Goal: Task Accomplishment & Management: Manage account settings

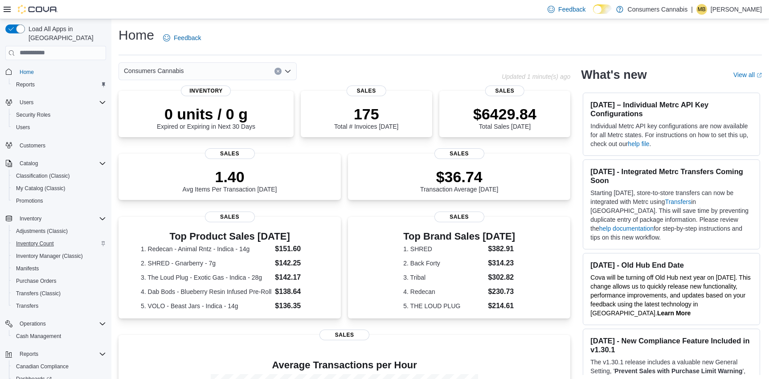
scroll to position [53, 0]
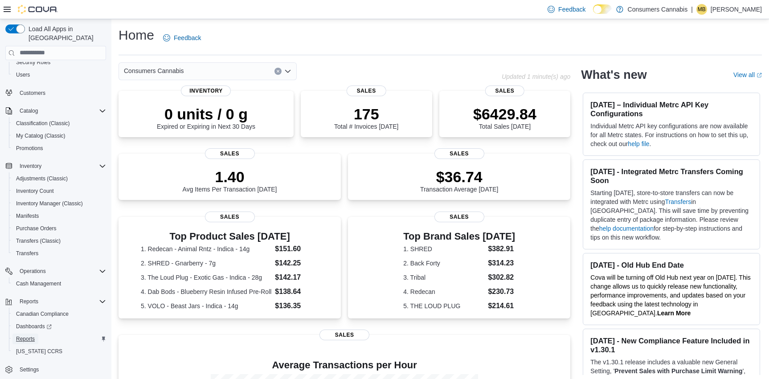
click at [35, 335] on span "Reports" at bounding box center [25, 338] width 19 height 7
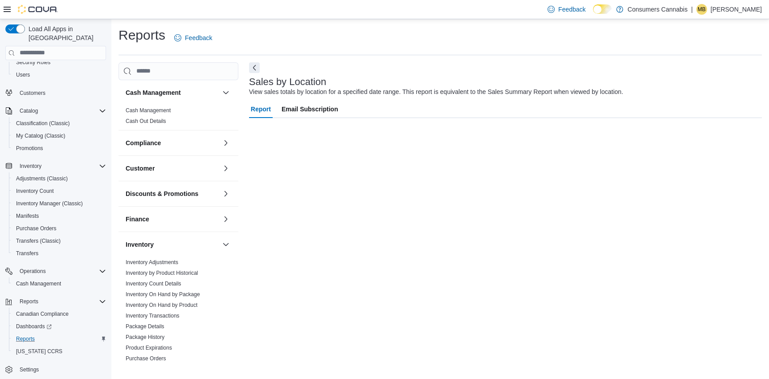
scroll to position [30, 0]
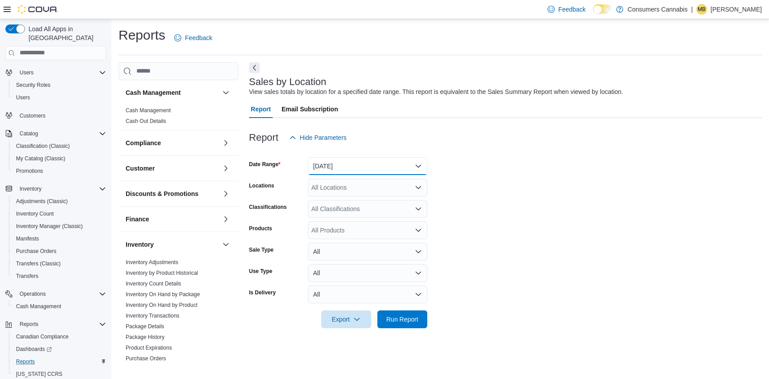
click at [375, 165] on button "[DATE]" at bounding box center [367, 166] width 119 height 18
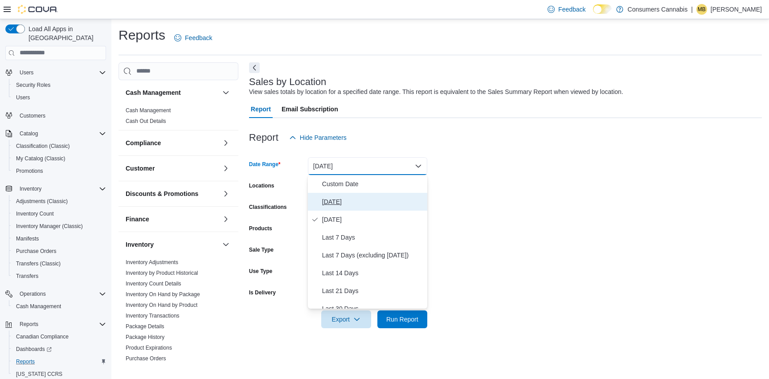
click at [346, 202] on span "[DATE]" at bounding box center [373, 201] width 102 height 11
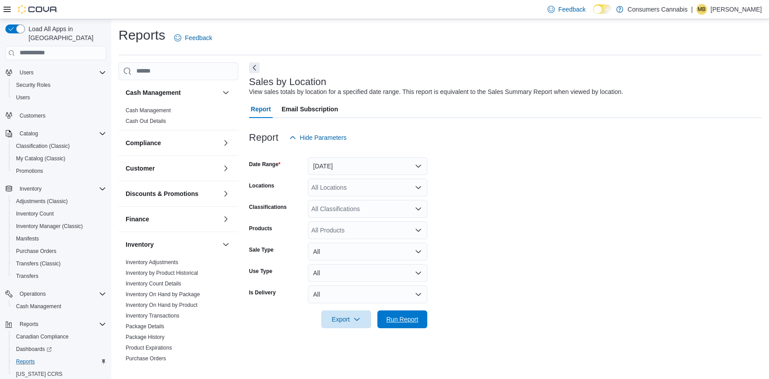
drag, startPoint x: 413, startPoint y: 321, endPoint x: 475, endPoint y: 233, distance: 107.9
click at [413, 321] on span "Run Report" at bounding box center [402, 319] width 32 height 9
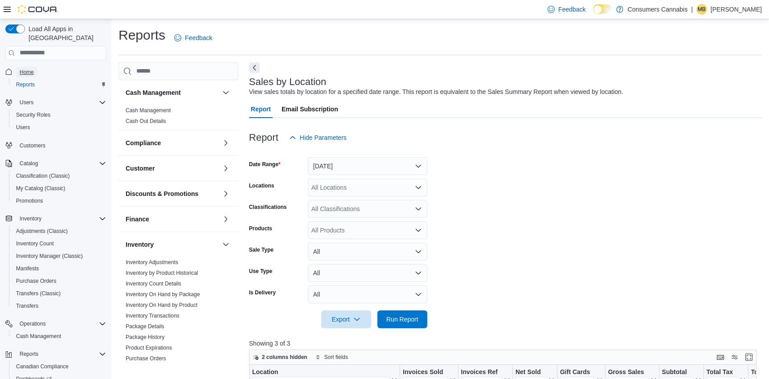
click at [25, 69] on span "Home" at bounding box center [27, 72] width 14 height 7
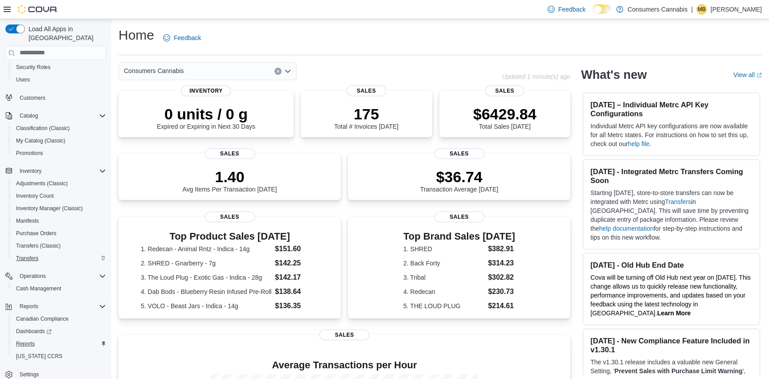
scroll to position [53, 0]
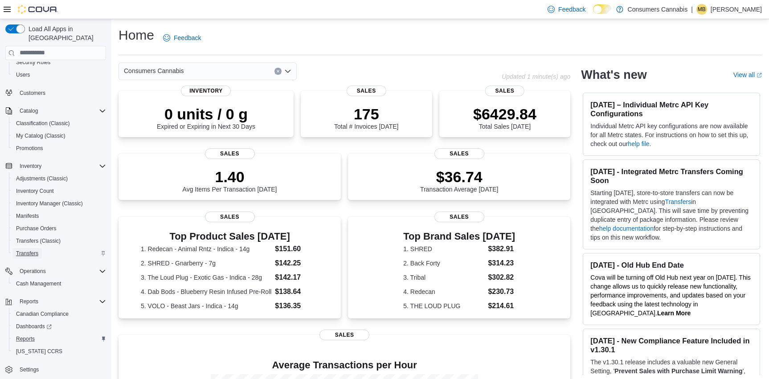
click at [32, 250] on span "Transfers" at bounding box center [27, 253] width 22 height 7
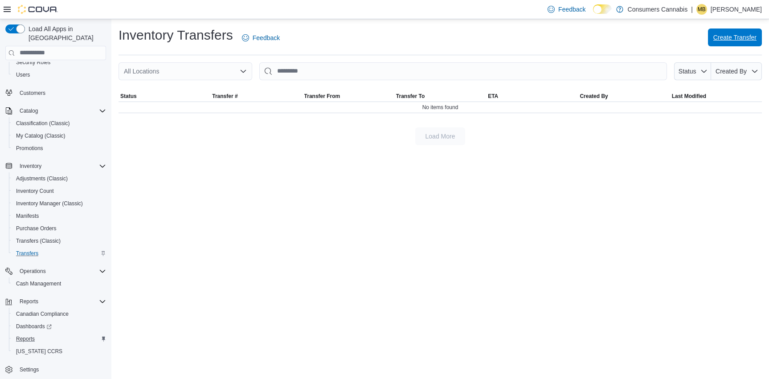
click at [721, 40] on span "Create Transfer" at bounding box center [734, 37] width 43 height 9
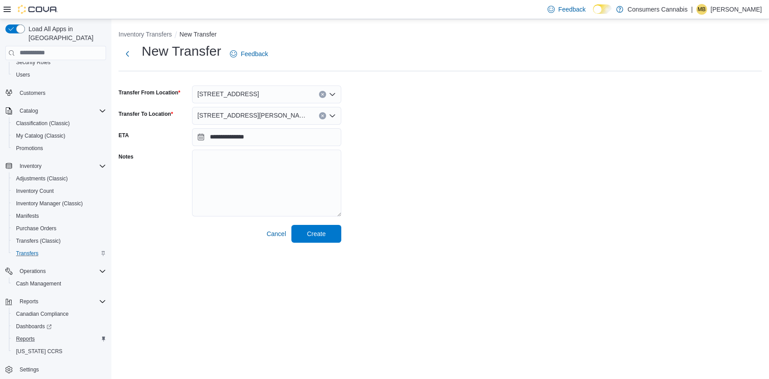
click at [319, 94] on button "Clear input" at bounding box center [322, 94] width 7 height 7
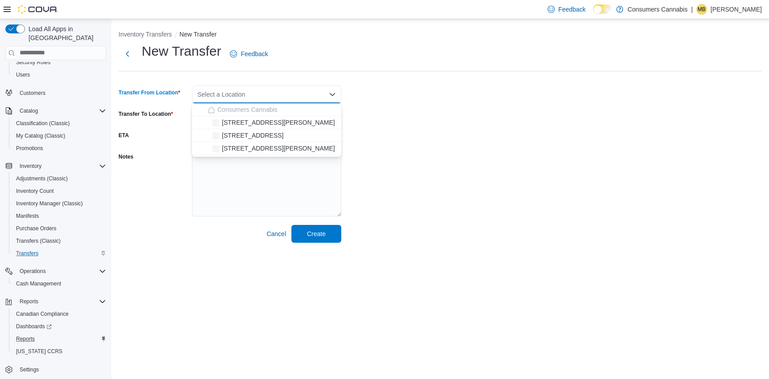
click at [319, 94] on div "Select a Location Combo box. Selected. Combo box input. Select a Location. Type…" at bounding box center [266, 95] width 149 height 18
click at [297, 121] on div "[STREET_ADDRESS][PERSON_NAME]" at bounding box center [272, 122] width 128 height 9
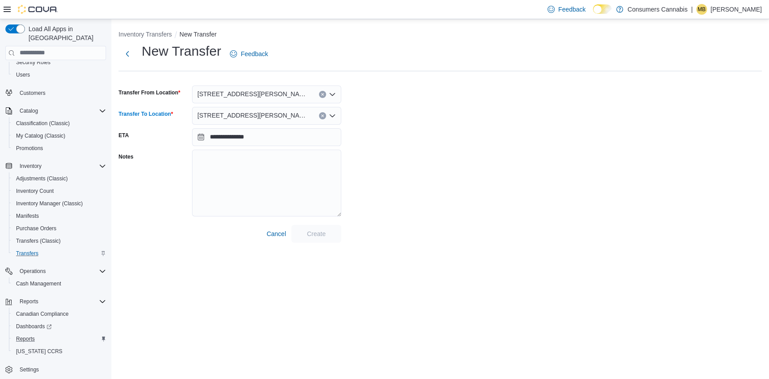
click at [326, 117] on div "[STREET_ADDRESS][PERSON_NAME]" at bounding box center [266, 116] width 149 height 18
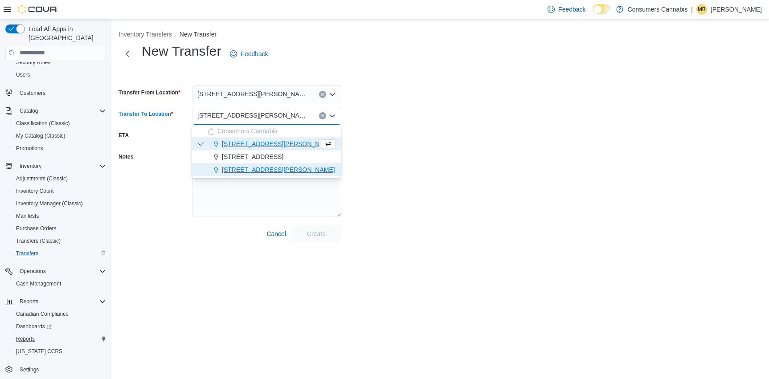
click at [284, 169] on div "[STREET_ADDRESS][PERSON_NAME]" at bounding box center [272, 169] width 128 height 9
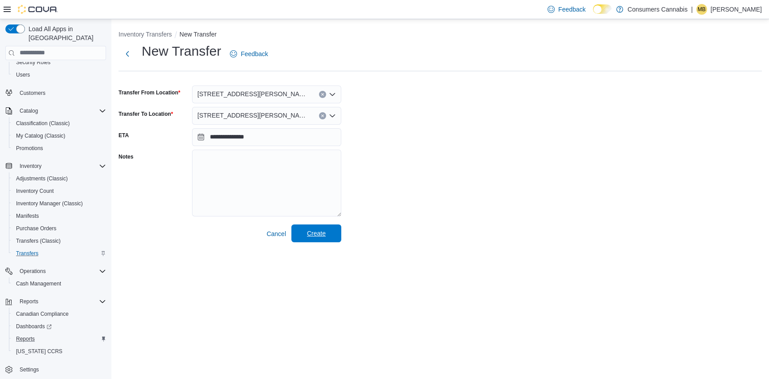
click at [326, 233] on span "Create" at bounding box center [316, 233] width 19 height 9
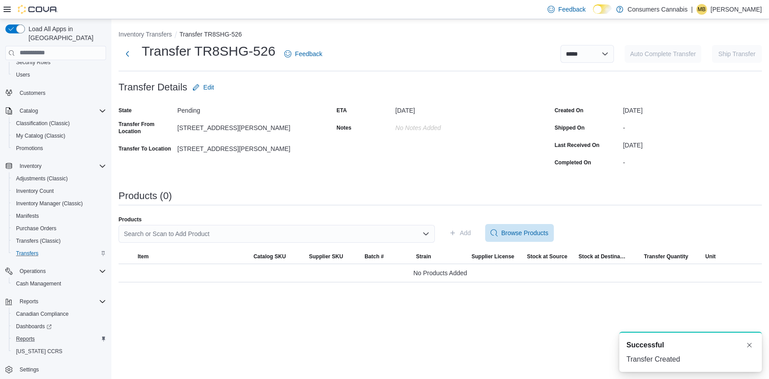
click at [208, 232] on div "Search or Scan to Add Product" at bounding box center [277, 234] width 316 height 18
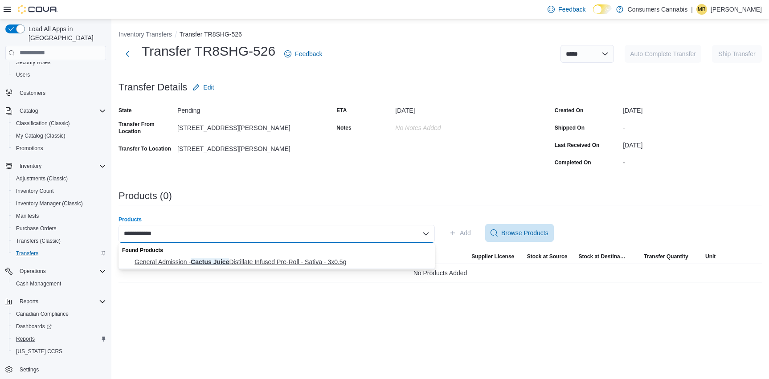
type input "**********"
click at [276, 264] on span "General Admission - Cactus Juice Distillate Infused Pre-Roll - Sativa - 3x0.5g" at bounding box center [282, 262] width 295 height 9
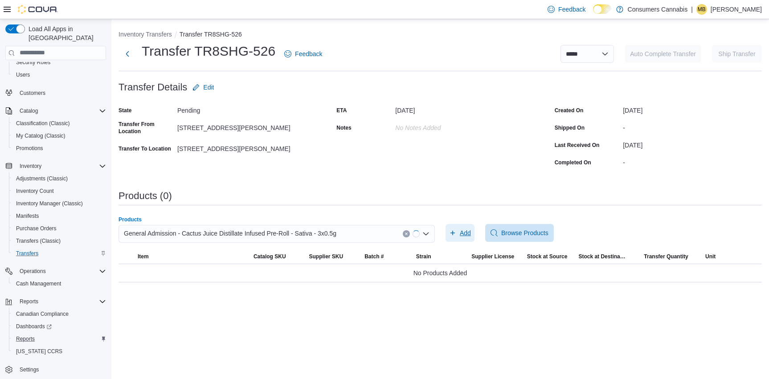
click at [463, 235] on span "Add" at bounding box center [465, 233] width 11 height 9
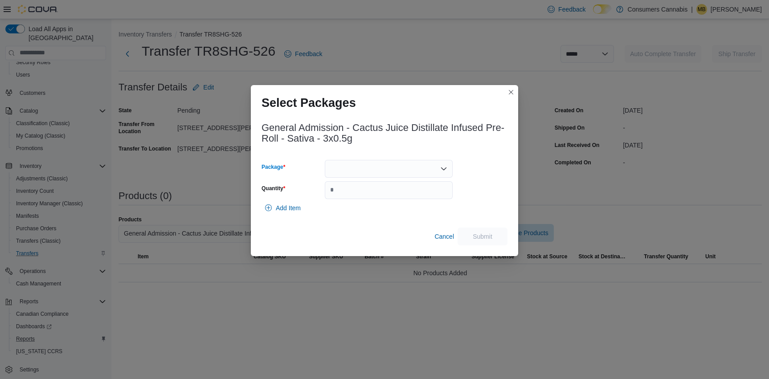
click at [367, 162] on div at bounding box center [389, 169] width 128 height 18
click at [378, 196] on span "25020000797" at bounding box center [394, 196] width 106 height 9
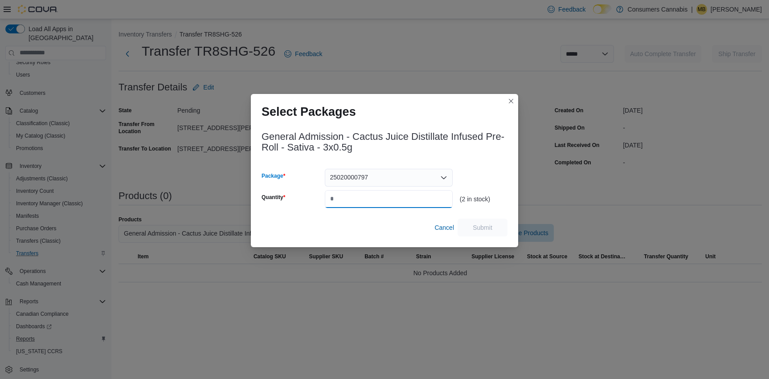
click at [378, 196] on input "Quantity" at bounding box center [389, 199] width 128 height 18
type input "*"
click at [478, 226] on span "Submit" at bounding box center [483, 227] width 20 height 9
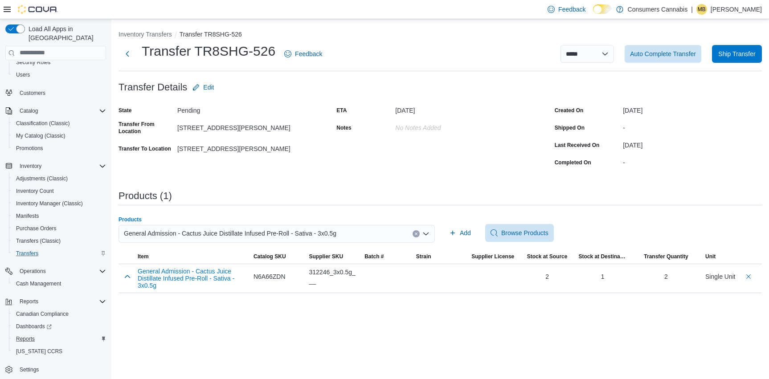
click at [292, 235] on span "General Admission - Cactus Juice Distillate Infused Pre-Roll - Sativa - 3x0.5g" at bounding box center [230, 233] width 213 height 11
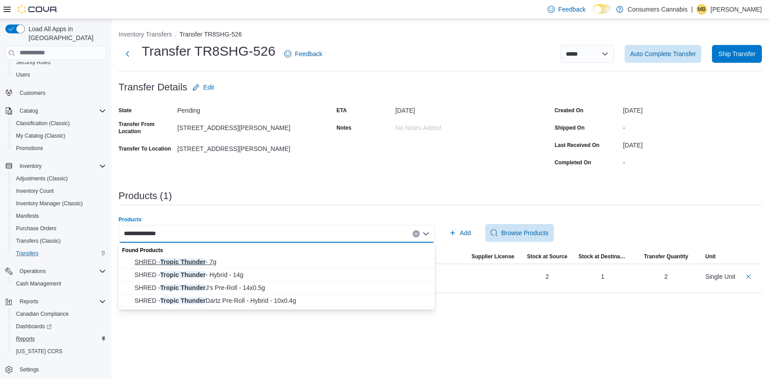
type input "**********"
click at [225, 258] on span "SHRED - Tropic Thunder - 7g" at bounding box center [282, 262] width 295 height 9
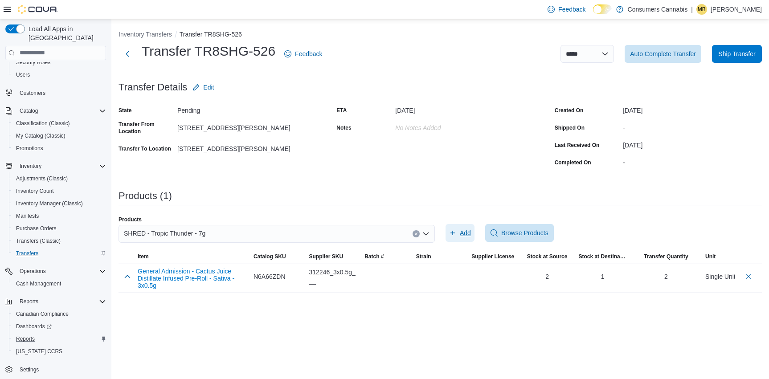
click at [456, 233] on span "Add" at bounding box center [460, 233] width 22 height 18
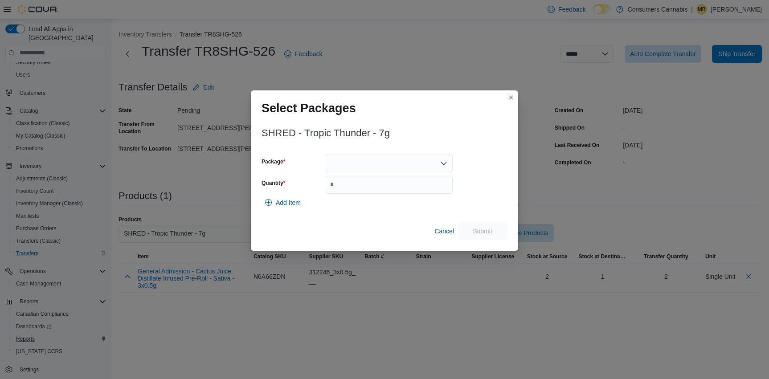
click at [373, 165] on div at bounding box center [389, 164] width 128 height 18
click at [383, 191] on span "13362250604" at bounding box center [394, 191] width 106 height 9
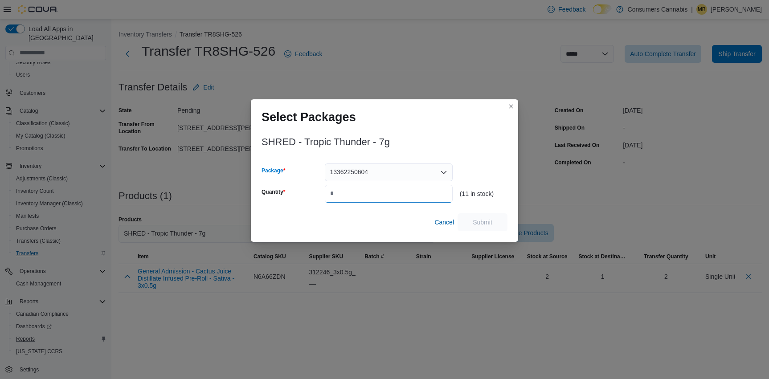
click at [386, 191] on input "Quantity" at bounding box center [389, 194] width 128 height 18
type input "*"
click at [490, 219] on span "Submit" at bounding box center [483, 221] width 20 height 9
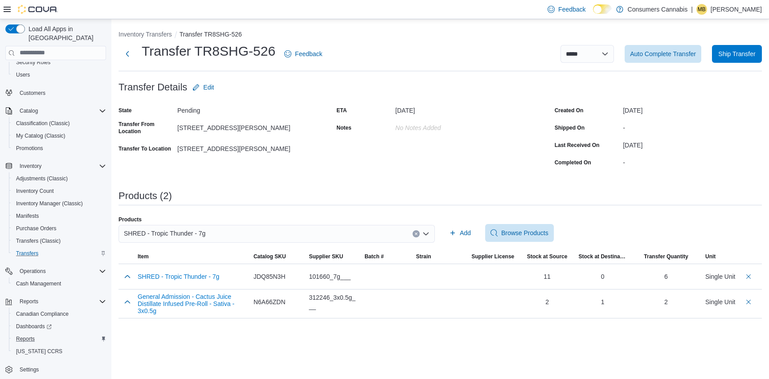
click at [380, 235] on div "SHRED - Tropic Thunder - 7g" at bounding box center [277, 234] width 316 height 18
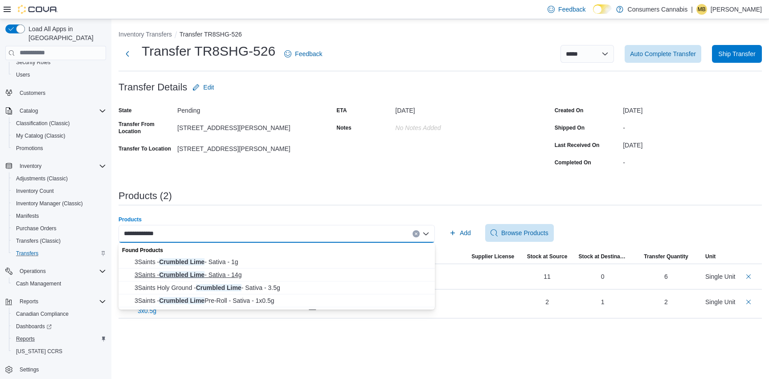
type input "**********"
click at [272, 273] on span "3Saints - Crumbled Lime - Sativa - 14g" at bounding box center [282, 274] width 295 height 9
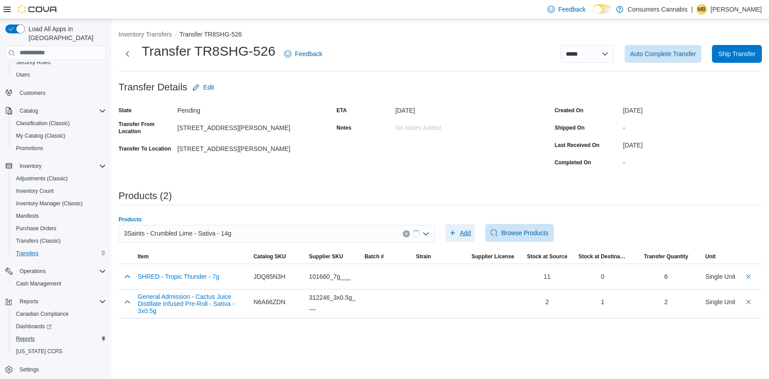
click at [464, 229] on span "Add" at bounding box center [465, 233] width 11 height 9
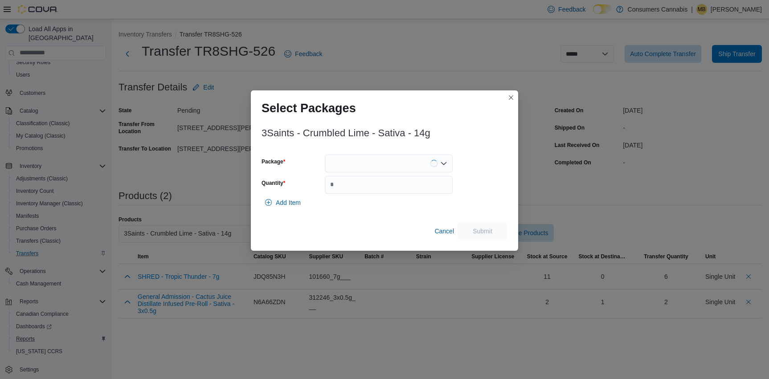
click at [370, 163] on div at bounding box center [389, 164] width 128 height 18
drag, startPoint x: 381, startPoint y: 190, endPoint x: 389, endPoint y: 193, distance: 9.2
click at [381, 190] on span "AA1F1214" at bounding box center [394, 191] width 106 height 9
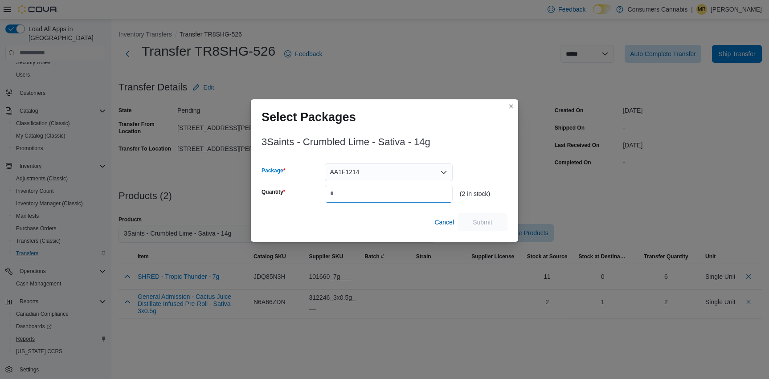
click at [389, 193] on input "Quantity" at bounding box center [389, 194] width 128 height 18
type input "*"
click at [483, 224] on span "Submit" at bounding box center [483, 221] width 20 height 9
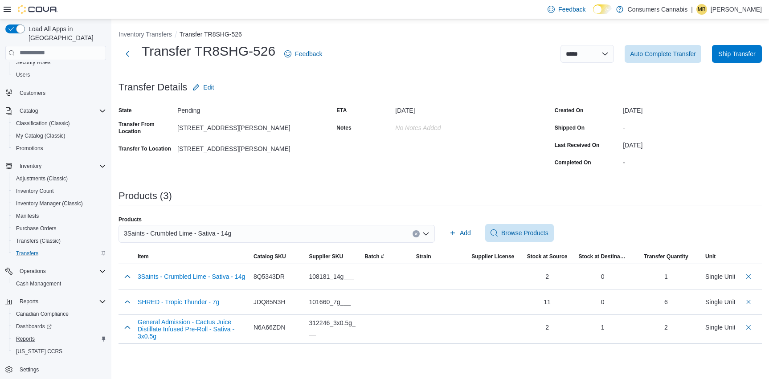
click at [375, 231] on div "3Saints - Crumbled Lime - Sativa - 14g" at bounding box center [277, 234] width 316 height 18
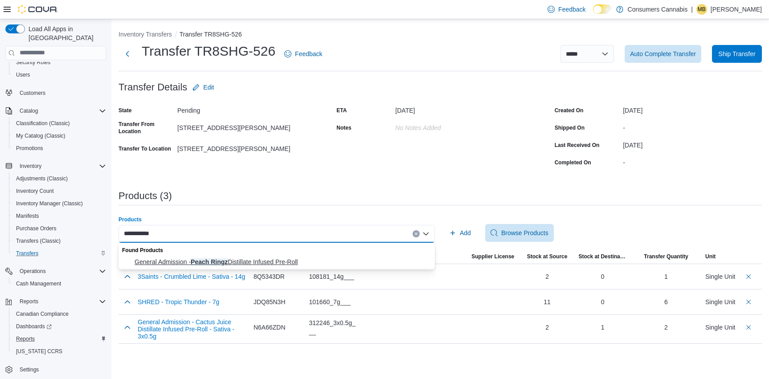
type input "**********"
click at [306, 260] on span "General Admission - Peach Ringz Distillate Infused Pre-Roll" at bounding box center [282, 262] width 295 height 9
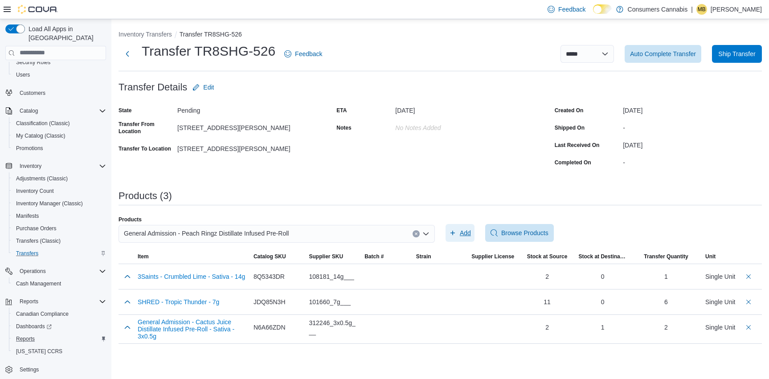
click at [450, 233] on icon "button" at bounding box center [452, 232] width 7 height 7
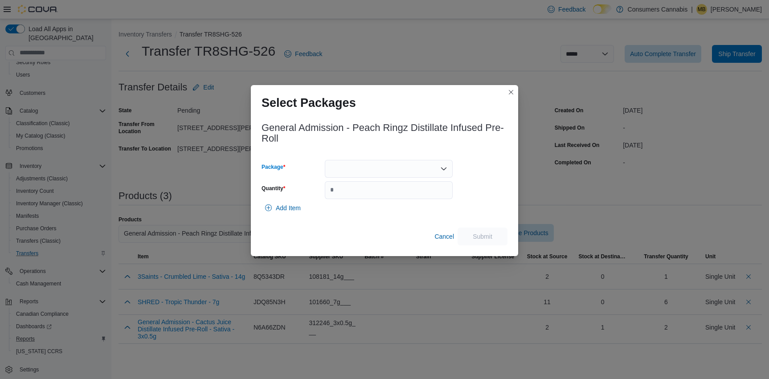
drag, startPoint x: 370, startPoint y: 175, endPoint x: 374, endPoint y: 179, distance: 5.7
click at [371, 175] on div at bounding box center [389, 169] width 128 height 18
drag, startPoint x: 379, startPoint y: 195, endPoint x: 384, endPoint y: 197, distance: 5.0
click at [380, 196] on span "25050000674" at bounding box center [394, 196] width 106 height 9
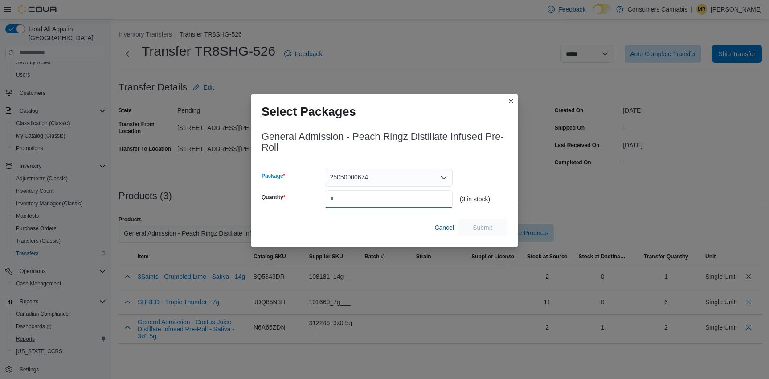
click at [386, 198] on input "Quantity" at bounding box center [389, 199] width 128 height 18
type input "*"
click at [491, 231] on span "Submit" at bounding box center [483, 227] width 20 height 9
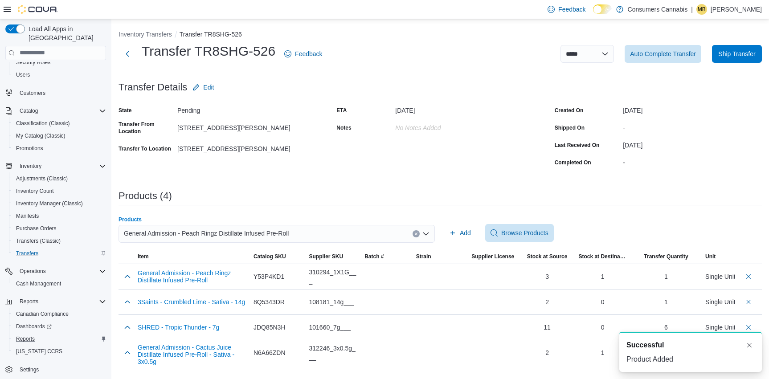
click at [341, 234] on div "General Admission - Peach Ringz Distillate Infused Pre-Roll" at bounding box center [277, 234] width 316 height 18
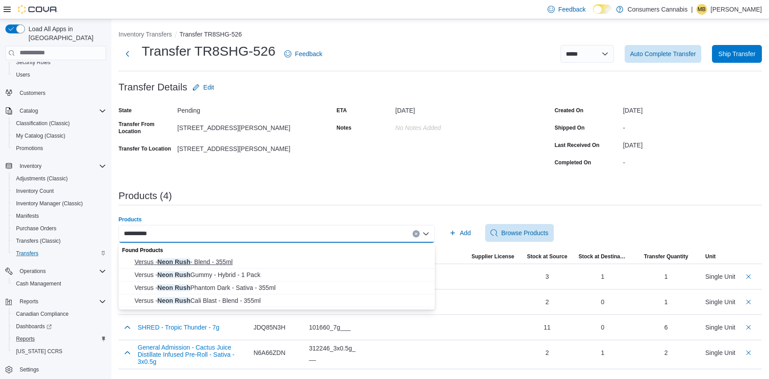
type input "*********"
click at [243, 262] on span "Versus - Neon Rush - Blend - 355ml" at bounding box center [282, 262] width 295 height 9
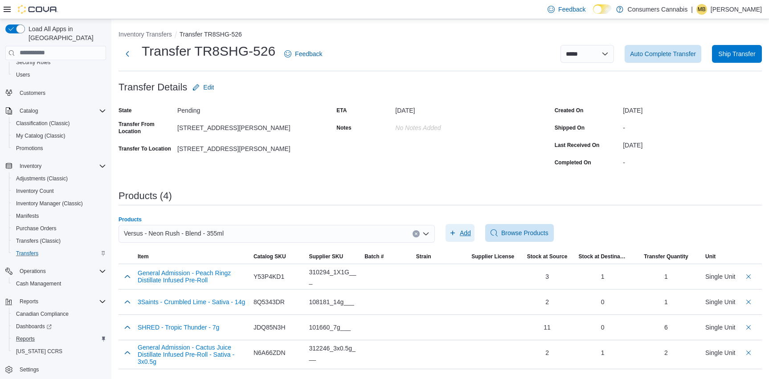
click at [457, 234] on span "Add" at bounding box center [460, 233] width 22 height 18
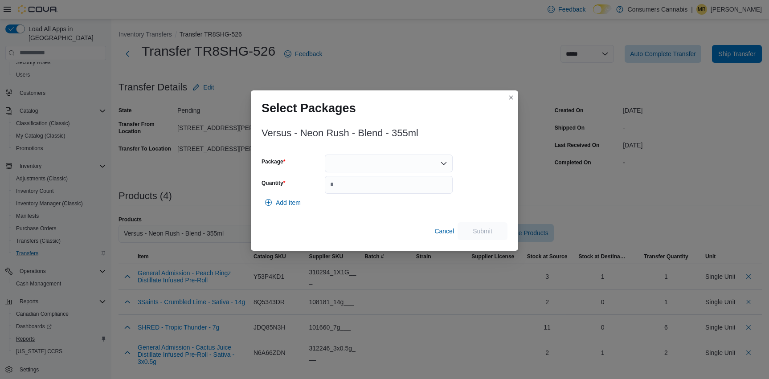
drag, startPoint x: 360, startPoint y: 159, endPoint x: 381, endPoint y: 170, distance: 24.3
click at [361, 159] on div at bounding box center [389, 164] width 128 height 18
click at [386, 190] on span "SFG000370" at bounding box center [394, 191] width 106 height 9
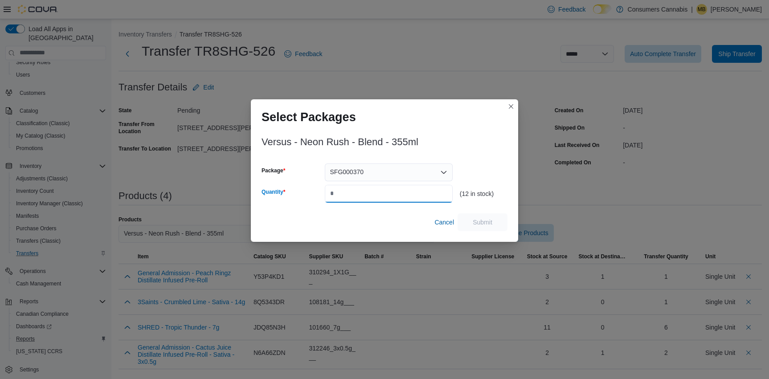
click at [387, 190] on input "Quantity" at bounding box center [389, 194] width 128 height 18
type input "*"
click at [481, 217] on span "Submit" at bounding box center [482, 222] width 39 height 18
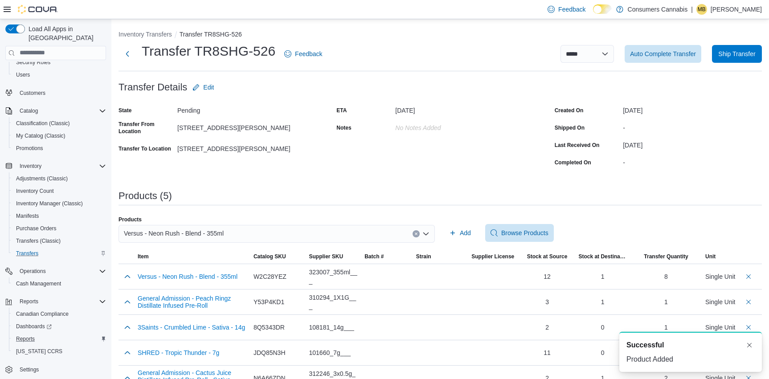
click at [236, 237] on div "Versus - Neon Rush - Blend - 355ml" at bounding box center [277, 234] width 316 height 18
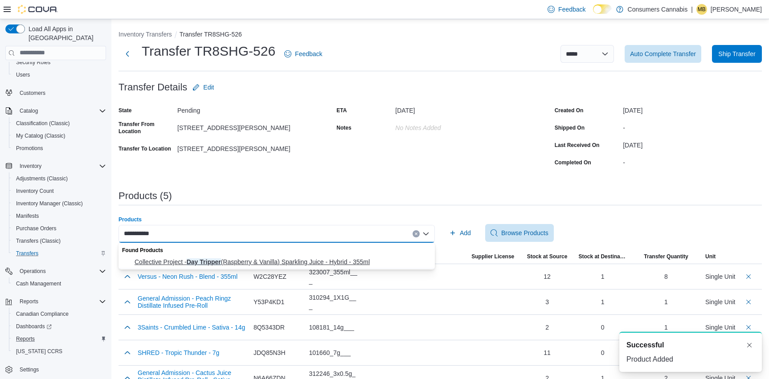
type input "**********"
drag, startPoint x: 255, startPoint y: 265, endPoint x: 391, endPoint y: 235, distance: 139.5
click at [255, 265] on span "Collective Project - Day Tripper (Raspberry & Vanilla) Sparkling Juice - Hybrid…" at bounding box center [282, 262] width 295 height 9
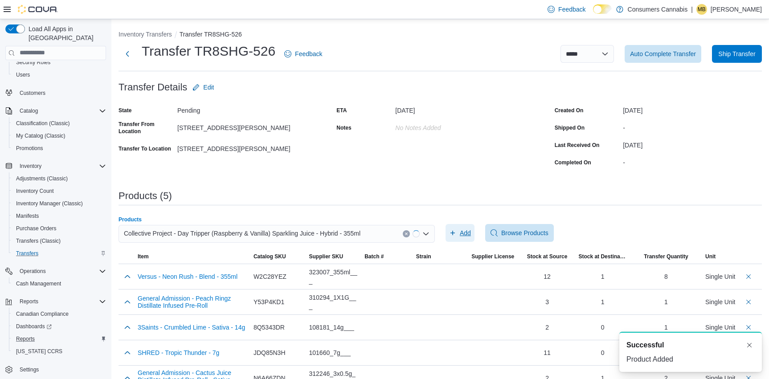
click at [458, 230] on span "Add" at bounding box center [460, 233] width 22 height 18
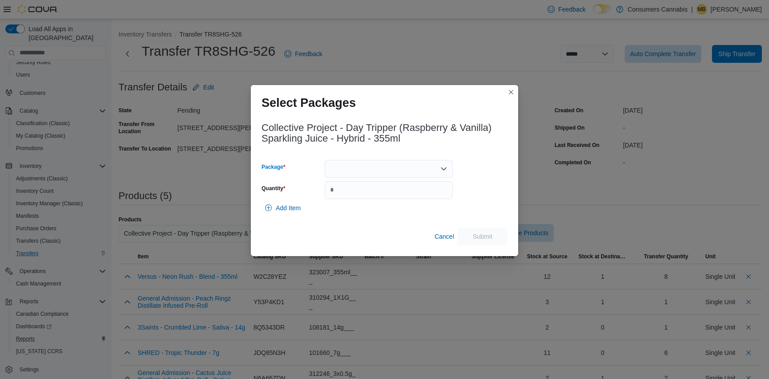
drag, startPoint x: 361, startPoint y: 160, endPoint x: 375, endPoint y: 174, distance: 19.5
click at [361, 161] on div at bounding box center [389, 169] width 128 height 18
click at [380, 193] on span "PPS00005460A" at bounding box center [394, 196] width 106 height 9
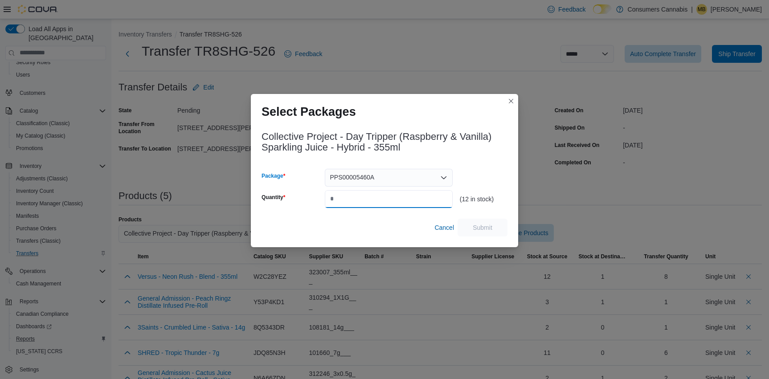
click at [381, 193] on input "Quantity" at bounding box center [389, 199] width 128 height 18
type input "*"
click at [464, 227] on span "Submit" at bounding box center [482, 227] width 39 height 18
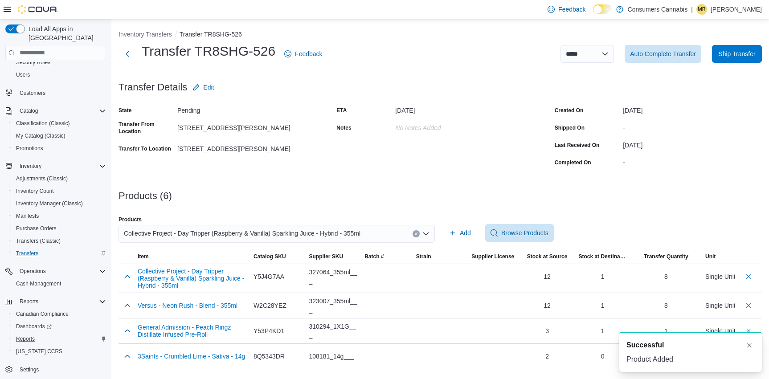
click at [333, 232] on span "Collective Project - Day Tripper (Raspberry & Vanilla) Sparkling Juice - Hybrid…" at bounding box center [242, 233] width 237 height 11
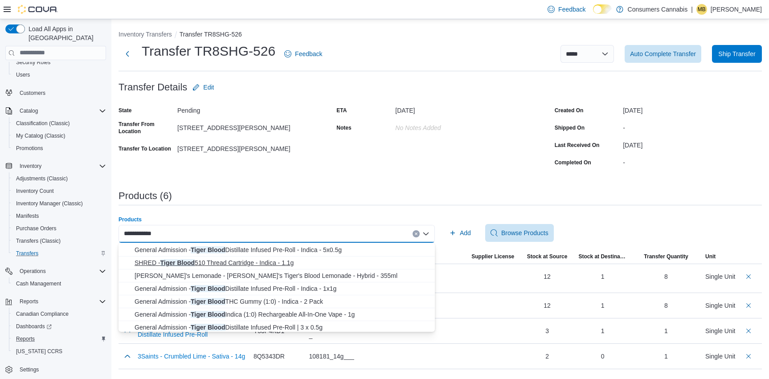
scroll to position [14, 0]
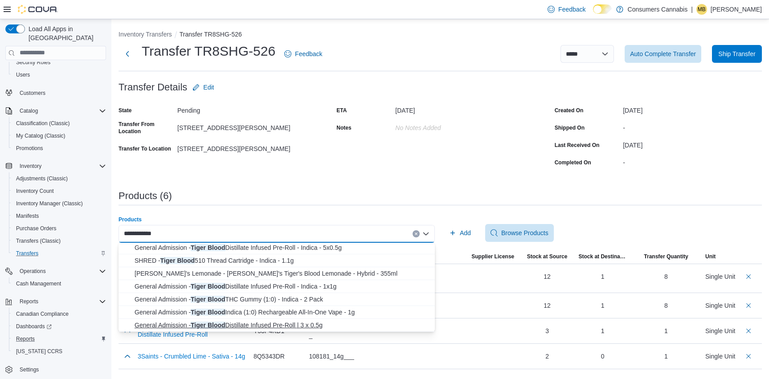
type input "**********"
click at [329, 325] on span "General Admission - Tiger Blood Distillate Infused Pre-Roll | 3 x 0.5g" at bounding box center [282, 325] width 295 height 9
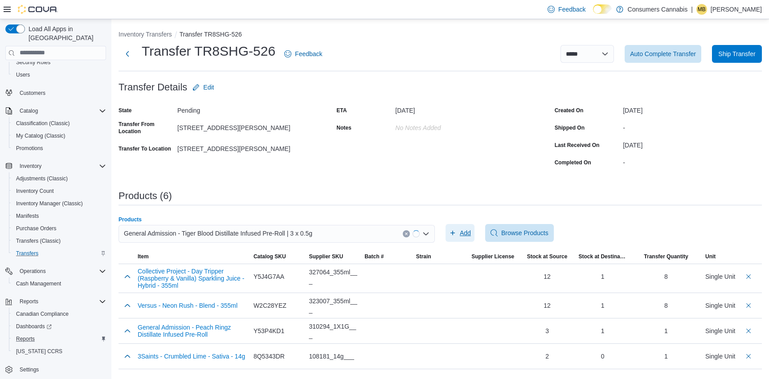
click at [457, 236] on span "Add" at bounding box center [460, 233] width 22 height 18
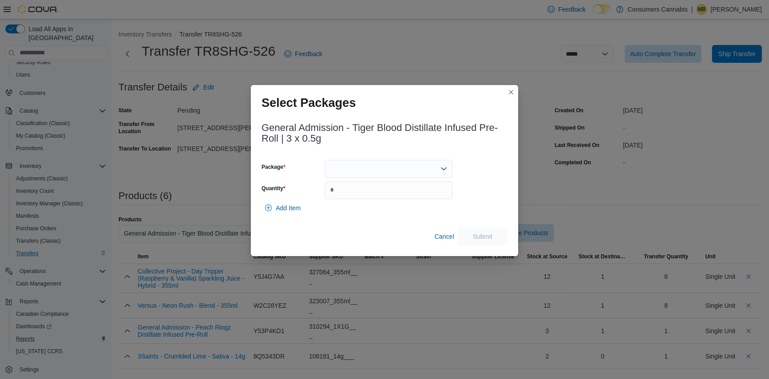
drag, startPoint x: 346, startPoint y: 170, endPoint x: 352, endPoint y: 175, distance: 7.3
click at [346, 170] on div at bounding box center [389, 169] width 128 height 18
click at [366, 194] on span "25050000247" at bounding box center [394, 196] width 106 height 9
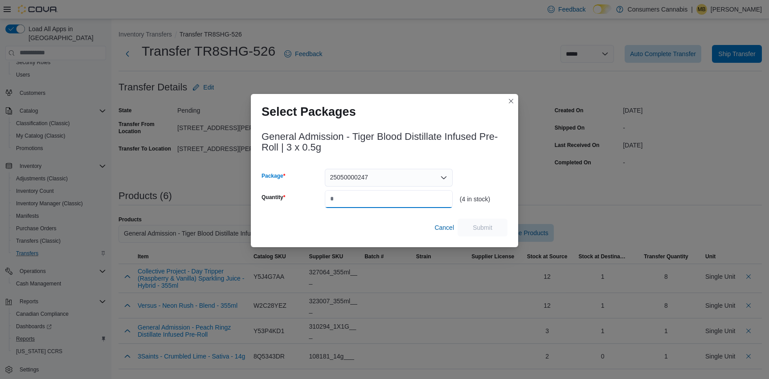
click at [368, 195] on input "Quantity" at bounding box center [389, 199] width 128 height 18
type input "*"
click at [473, 229] on span "Submit" at bounding box center [483, 227] width 20 height 9
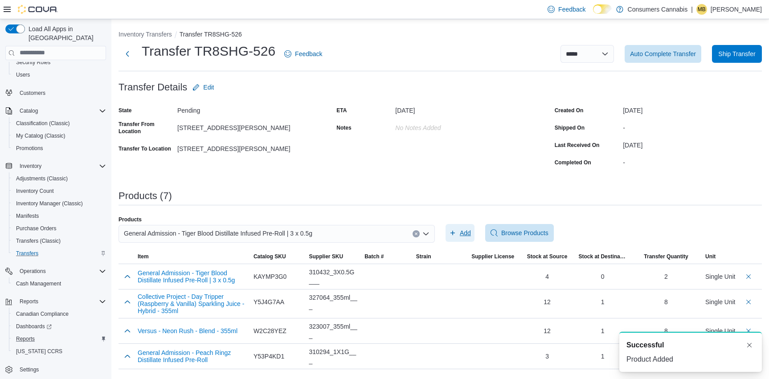
scroll to position [0, 0]
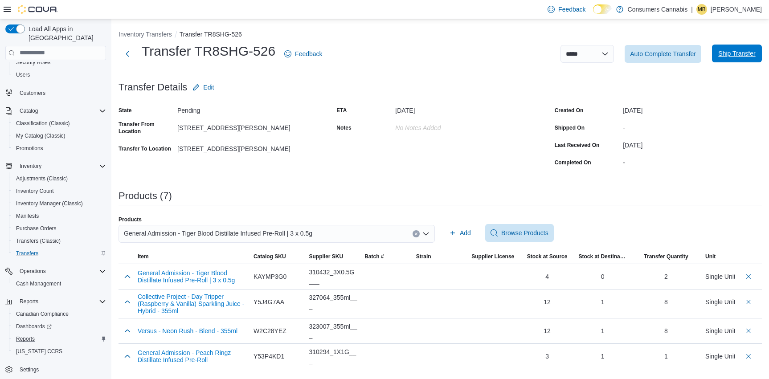
click at [737, 58] on span "Ship Transfer" at bounding box center [736, 54] width 39 height 18
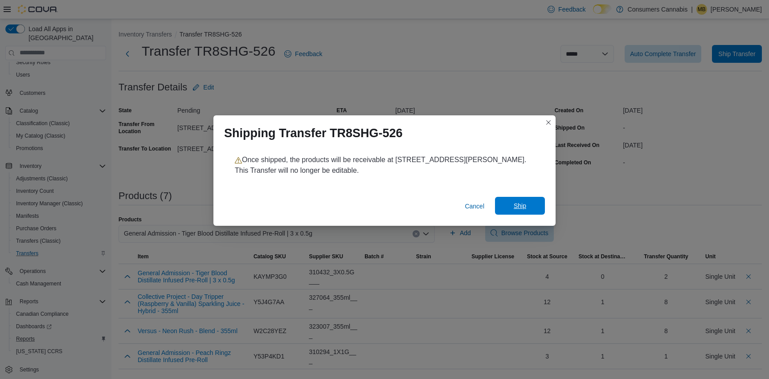
click at [528, 205] on span "Ship" at bounding box center [519, 206] width 39 height 18
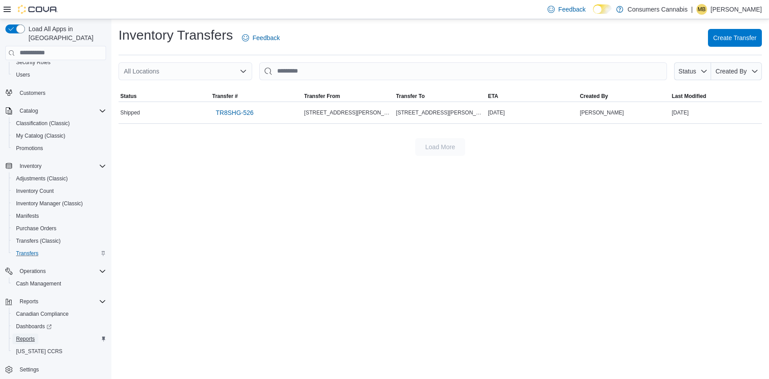
click at [29, 335] on span "Reports" at bounding box center [25, 338] width 19 height 7
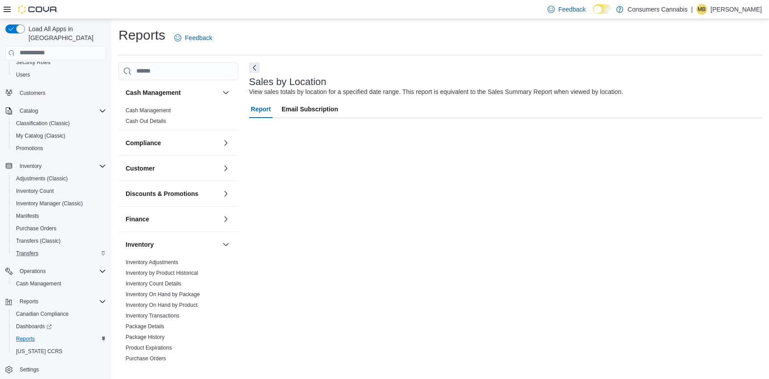
scroll to position [30, 0]
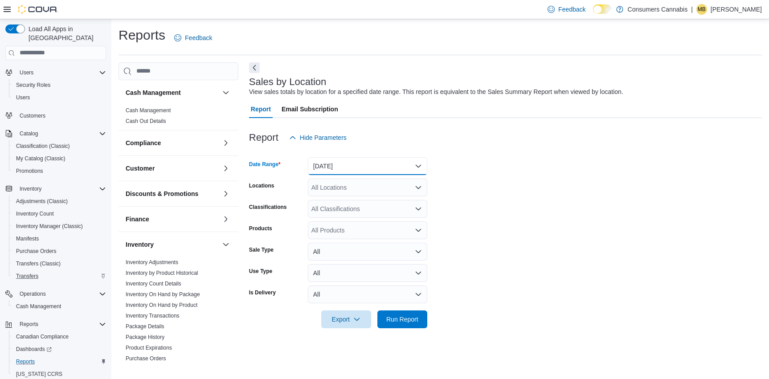
click at [362, 159] on button "[DATE]" at bounding box center [367, 166] width 119 height 18
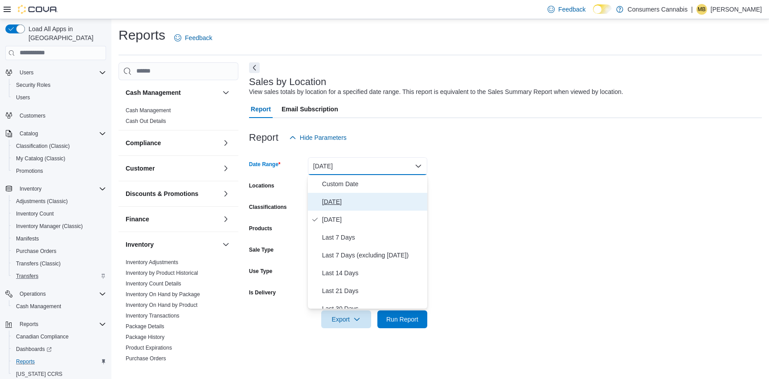
click at [374, 208] on button "[DATE]" at bounding box center [367, 202] width 119 height 18
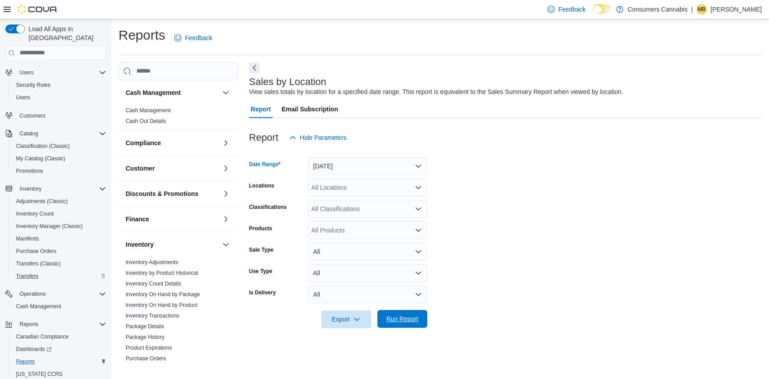
click at [413, 325] on span "Run Report" at bounding box center [402, 319] width 39 height 18
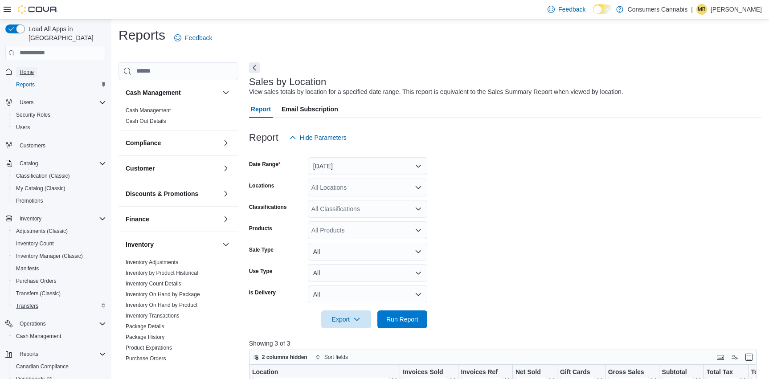
click at [33, 69] on span "Home" at bounding box center [27, 72] width 14 height 7
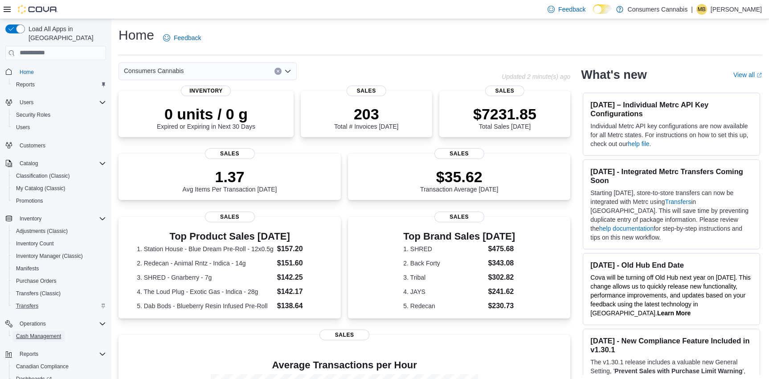
click at [55, 333] on span "Cash Management" at bounding box center [38, 336] width 45 height 7
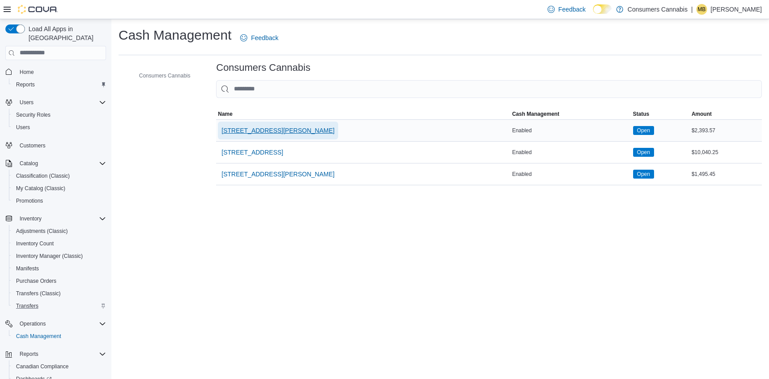
click at [270, 132] on span "[STREET_ADDRESS][PERSON_NAME]" at bounding box center [277, 130] width 113 height 9
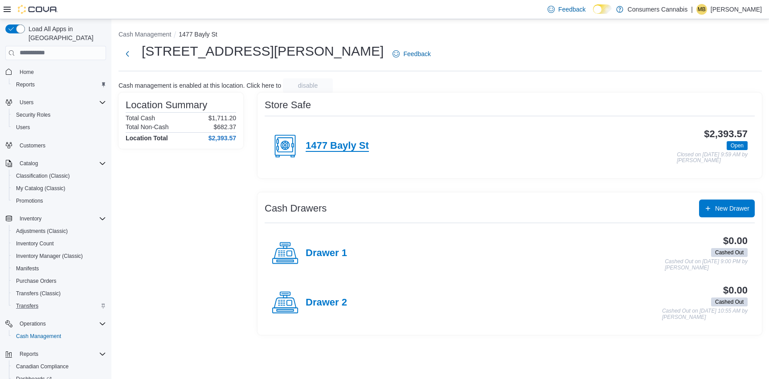
click at [337, 141] on h4 "1477 Bayly St" at bounding box center [337, 146] width 63 height 12
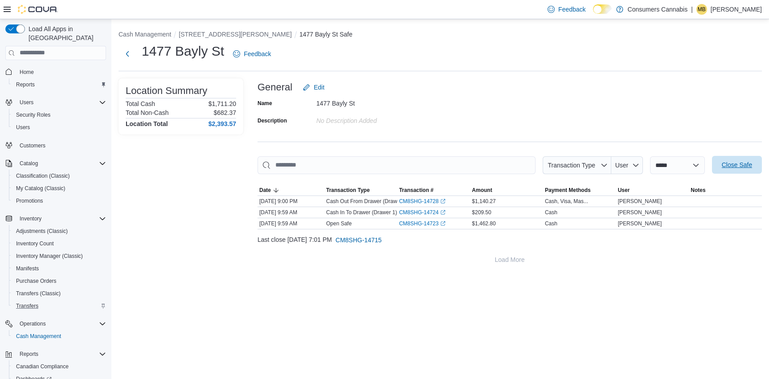
click at [735, 168] on span "Close Safe" at bounding box center [737, 164] width 30 height 9
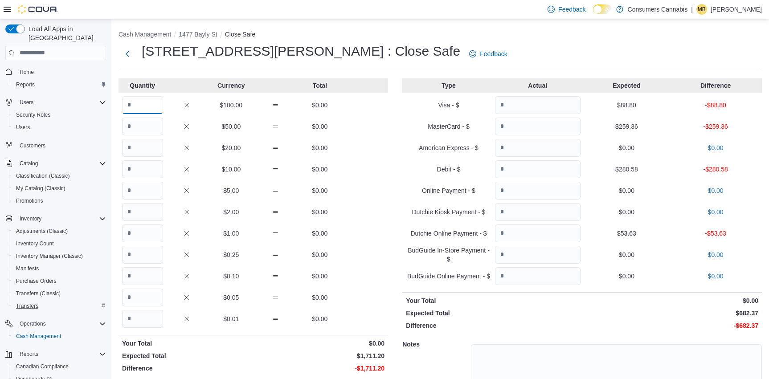
click at [142, 100] on input "Quantity" at bounding box center [142, 105] width 41 height 18
type input "**"
type input "*"
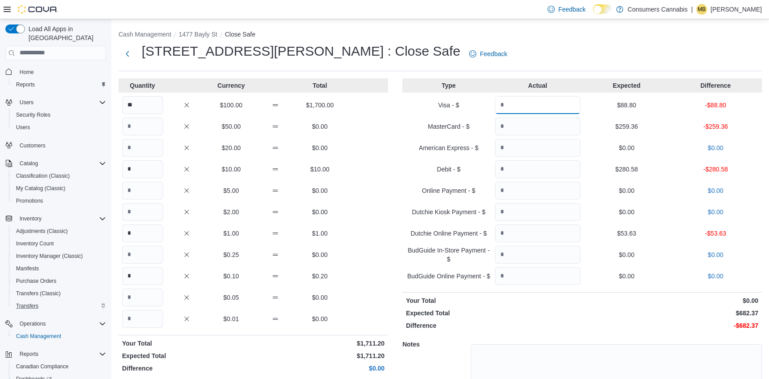
click at [564, 105] on input "Quantity" at bounding box center [538, 105] width 86 height 18
type input "****"
type input "******"
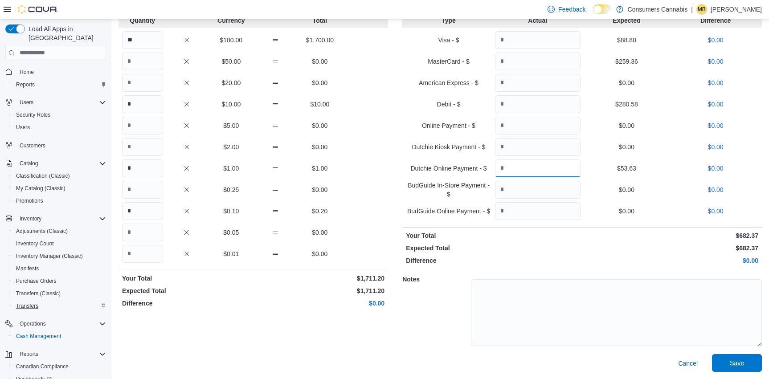
type input "*****"
click at [730, 367] on span "Save" at bounding box center [737, 363] width 14 height 9
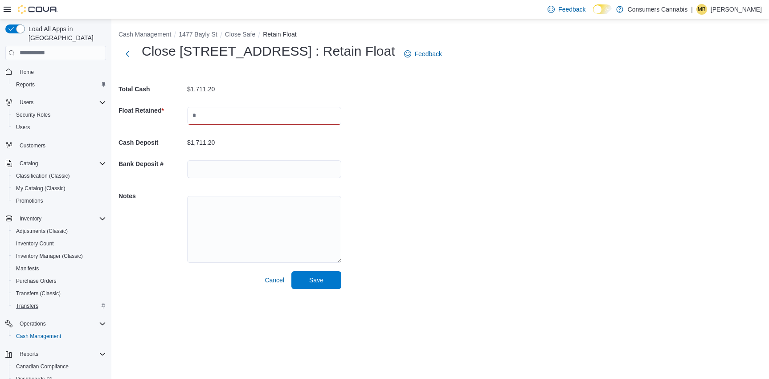
click at [234, 120] on input "text" at bounding box center [264, 116] width 154 height 18
type input "******"
click at [312, 279] on span "Save" at bounding box center [316, 279] width 14 height 9
